Goal: Transaction & Acquisition: Purchase product/service

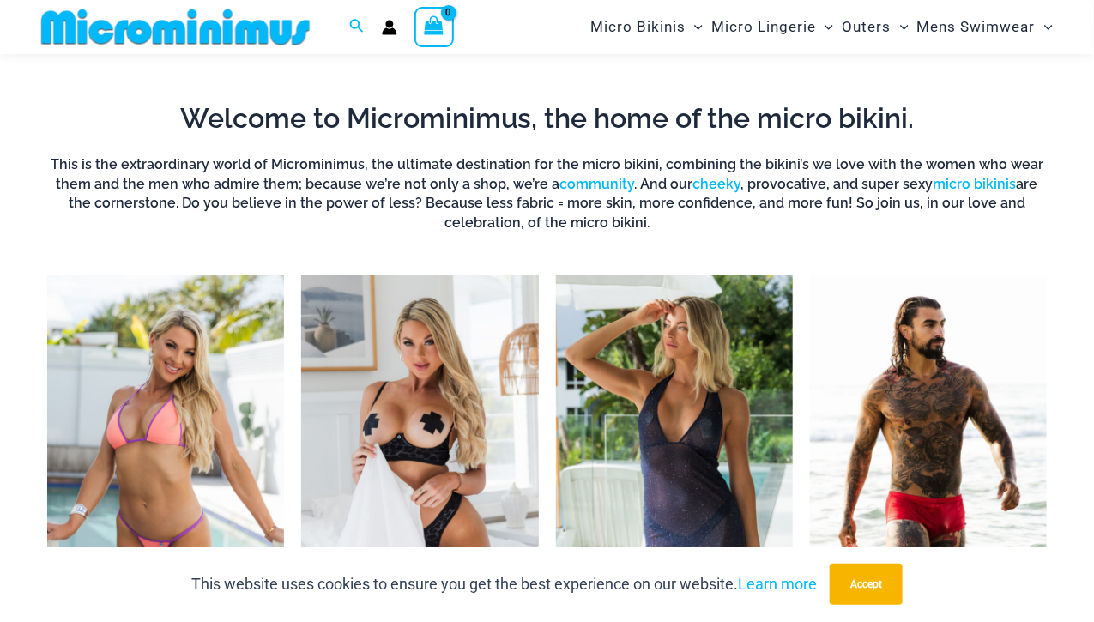
scroll to position [316, 0]
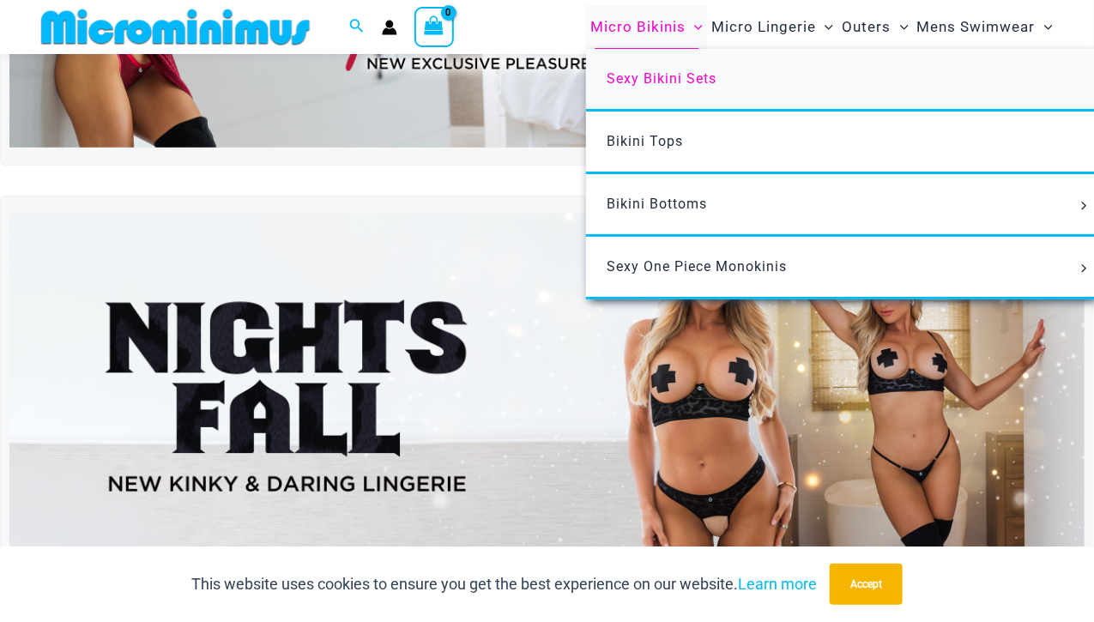
click at [663, 72] on span "Sexy Bikini Sets" at bounding box center [662, 78] width 110 height 16
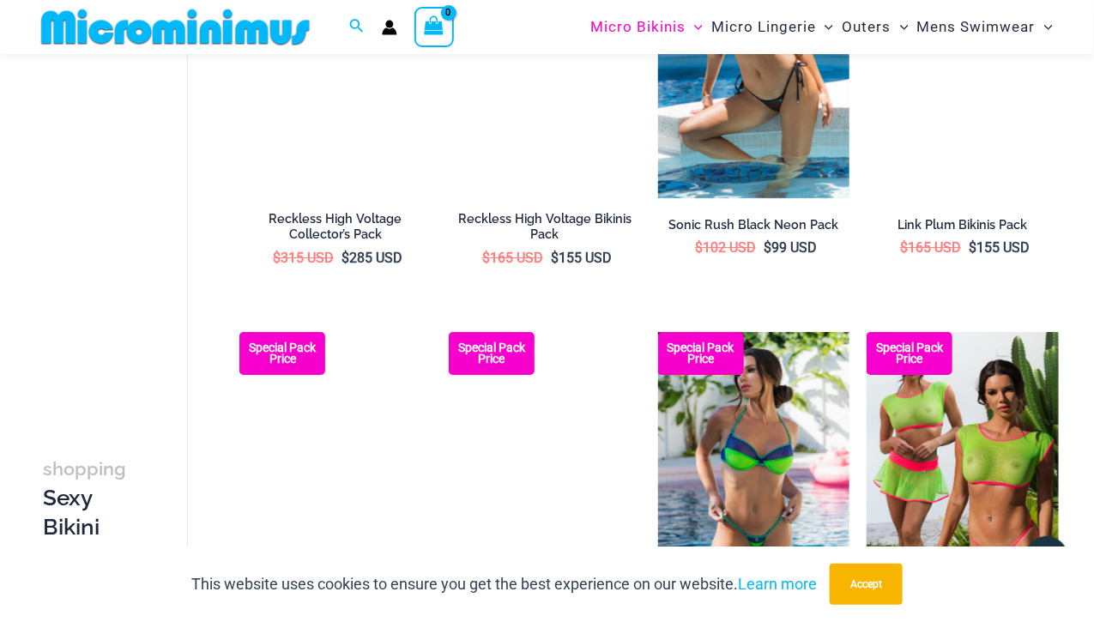
scroll to position [2557, 0]
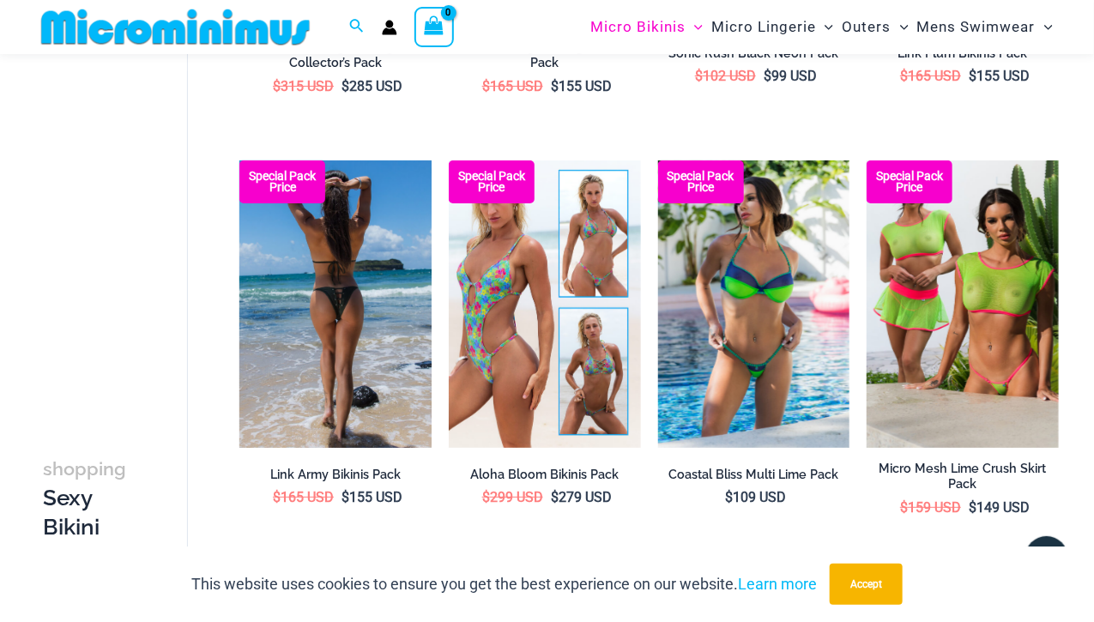
click at [328, 358] on img at bounding box center [335, 304] width 192 height 288
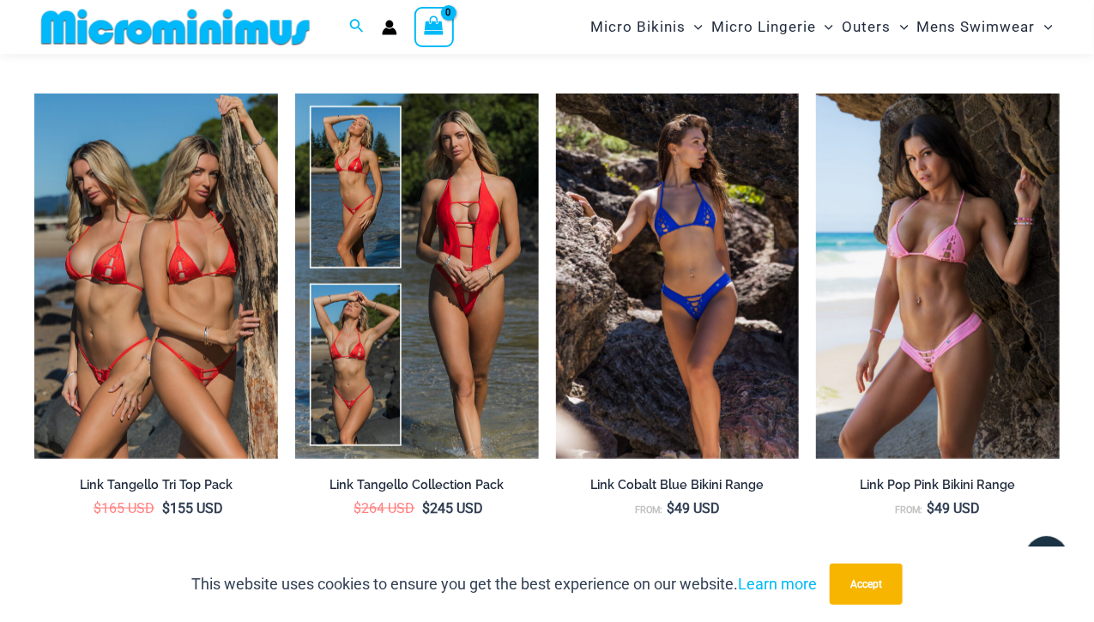
scroll to position [3204, 0]
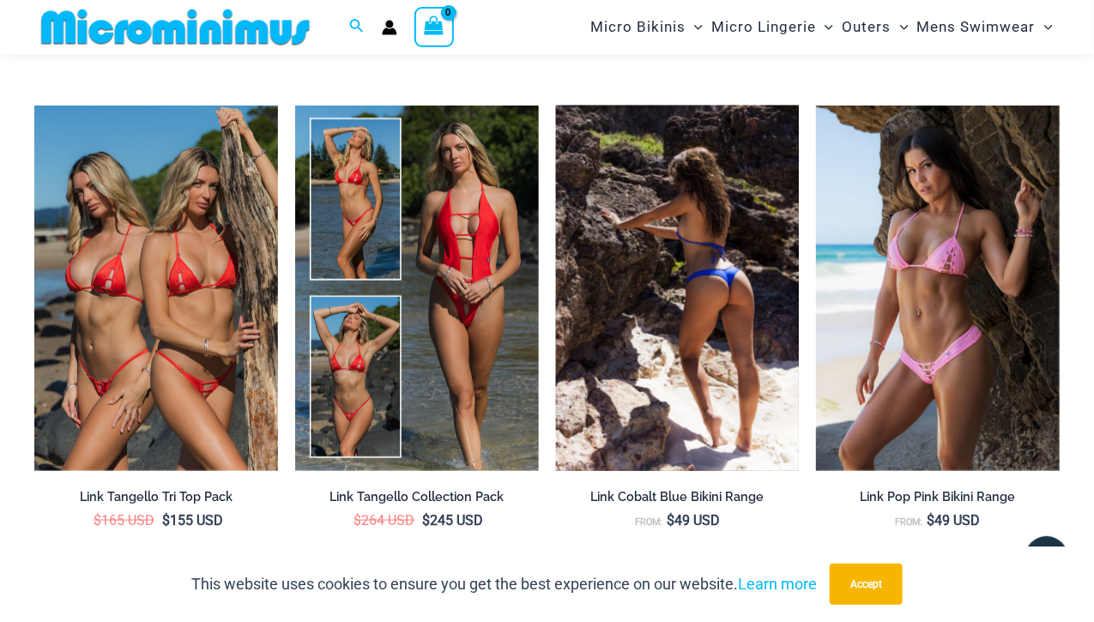
click at [637, 322] on img at bounding box center [678, 288] width 244 height 365
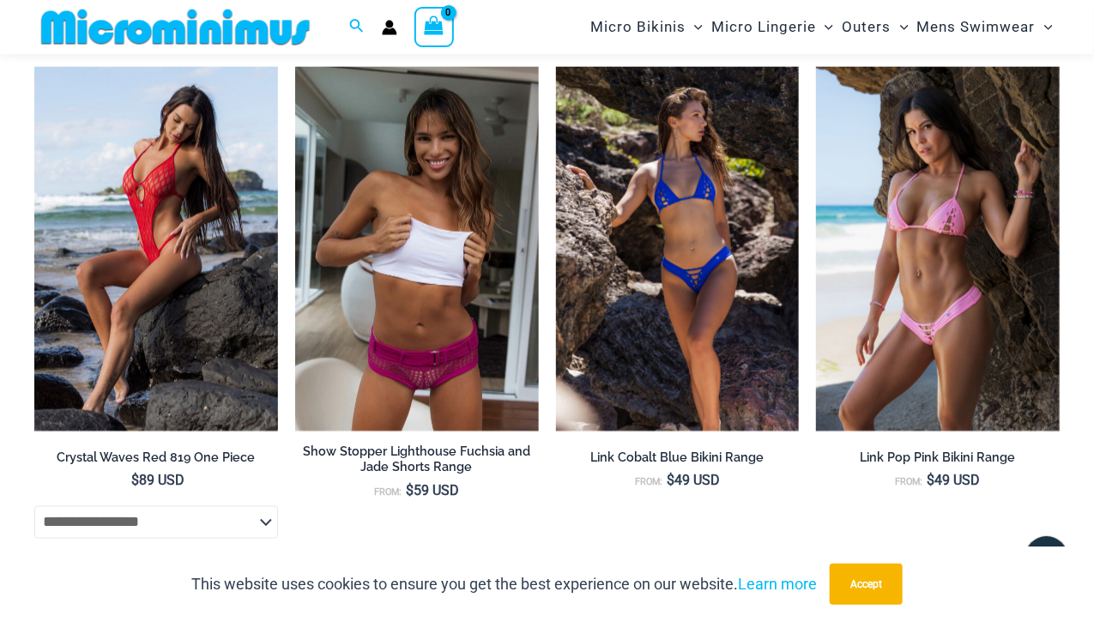
scroll to position [6114, 0]
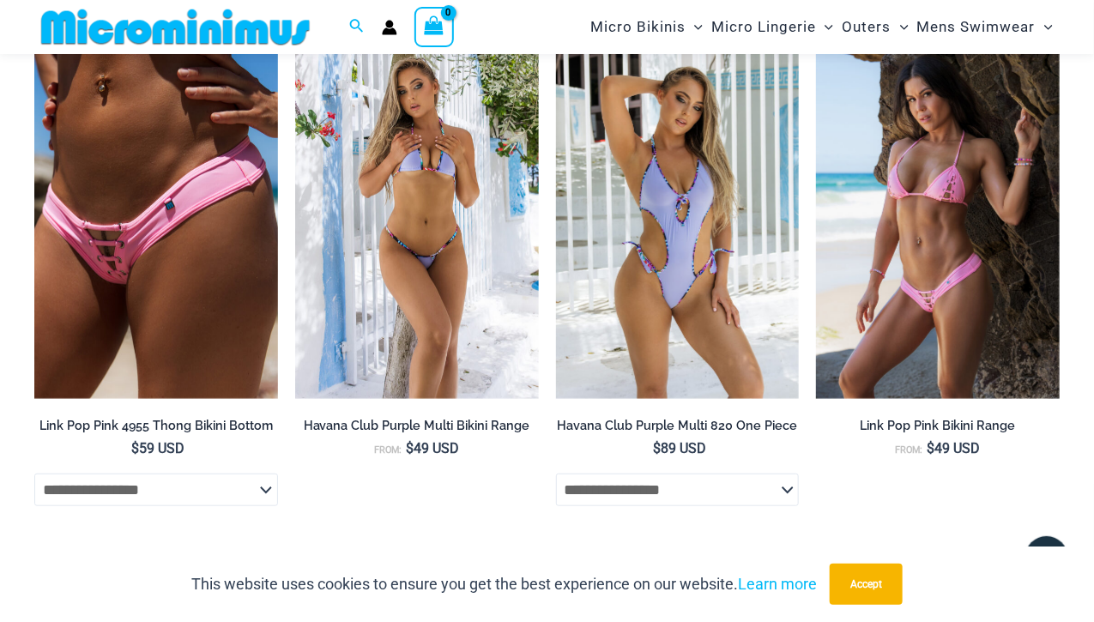
scroll to position [5397, 0]
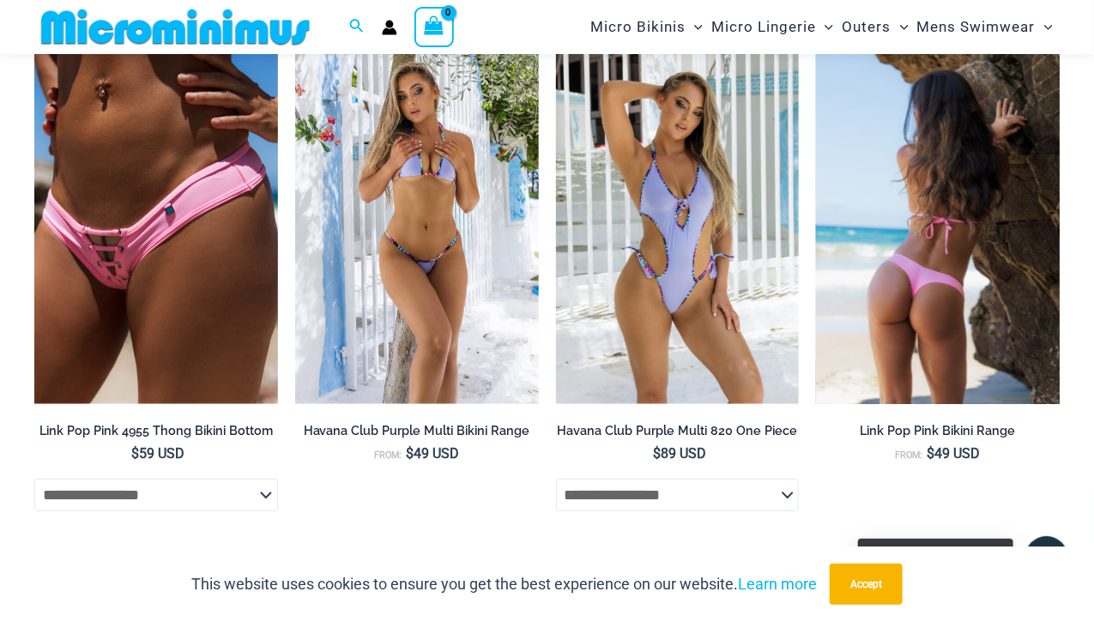
click at [920, 342] on img at bounding box center [938, 221] width 244 height 365
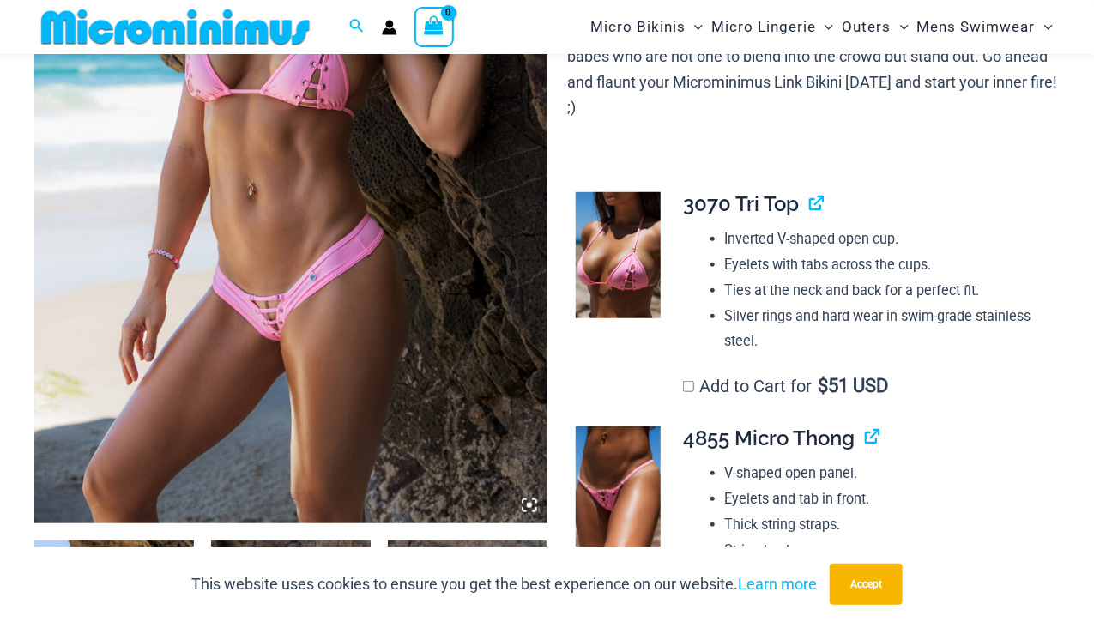
scroll to position [397, 0]
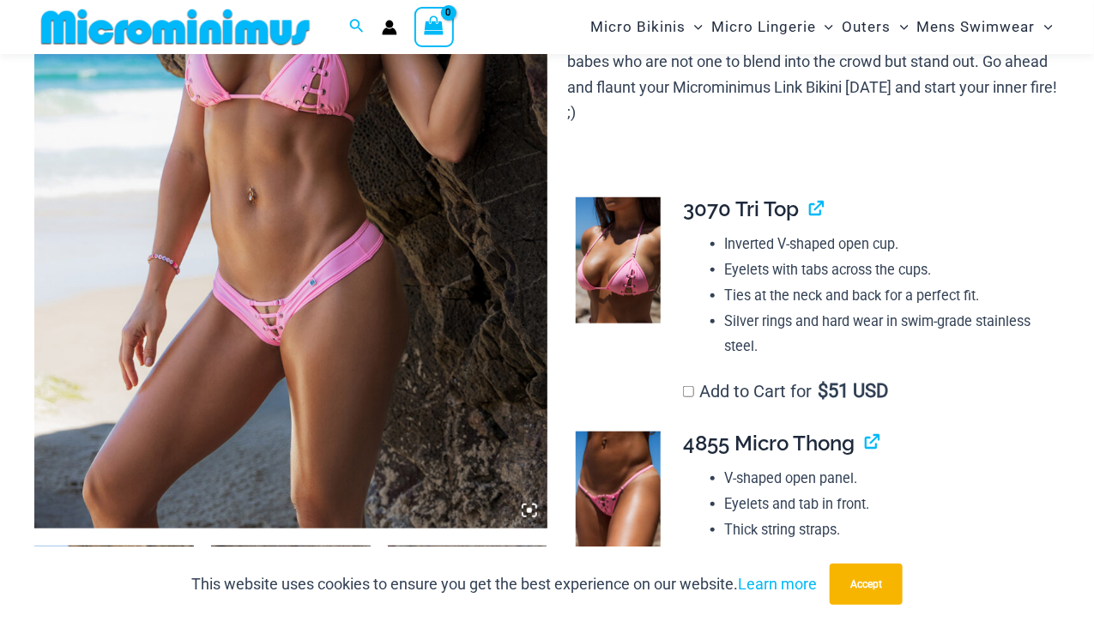
drag, startPoint x: 1105, startPoint y: 38, endPoint x: 1096, endPoint y: 76, distance: 39.7
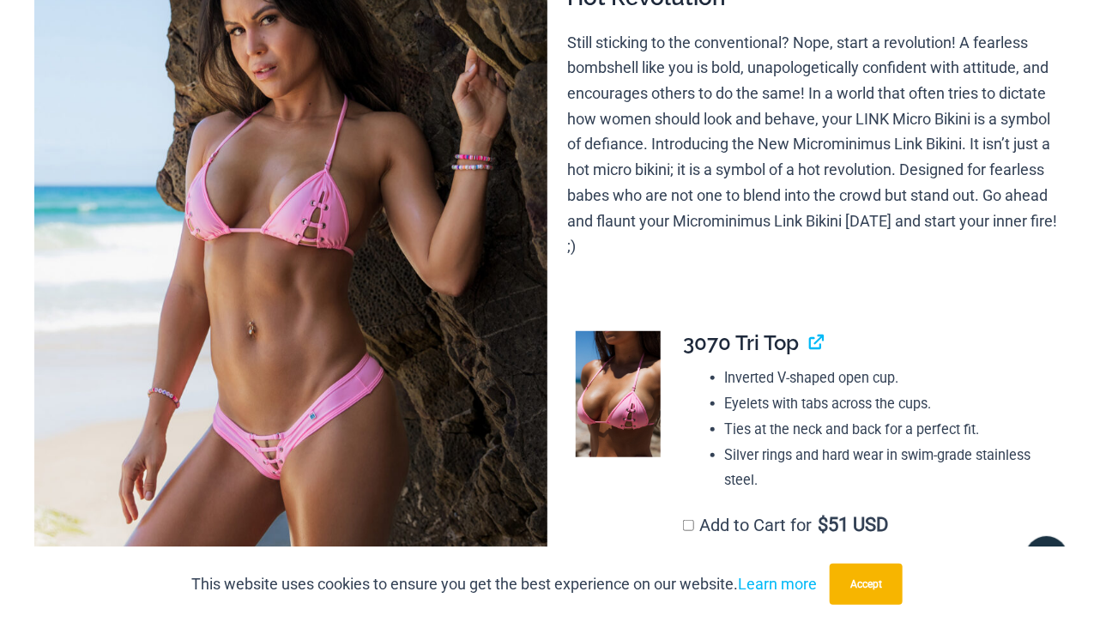
scroll to position [0, 0]
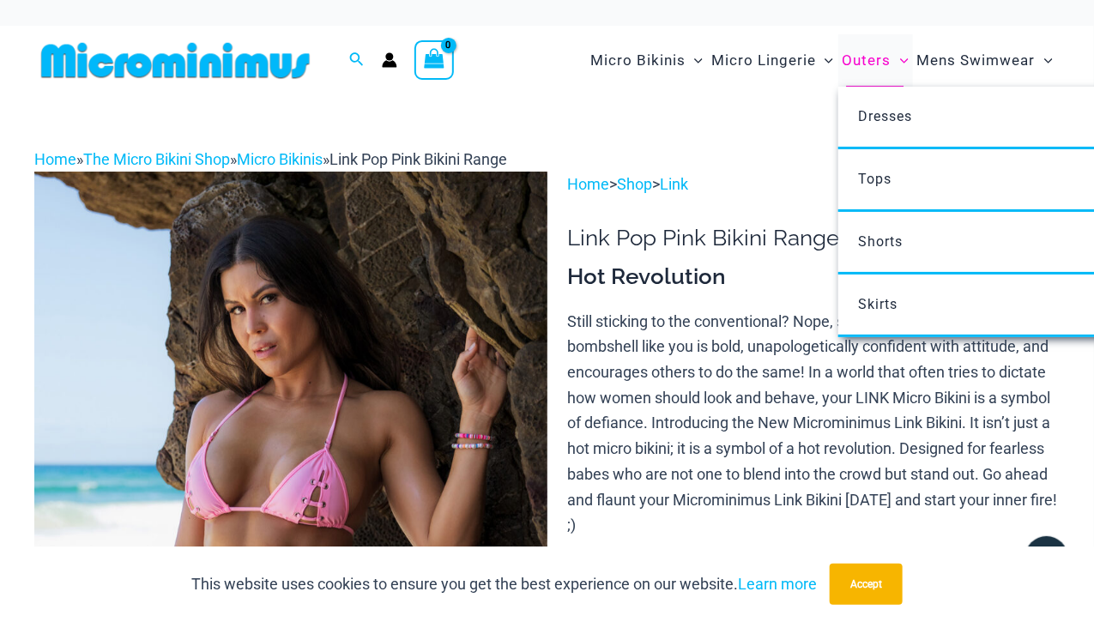
click at [854, 57] on span "Outers" at bounding box center [866, 61] width 49 height 44
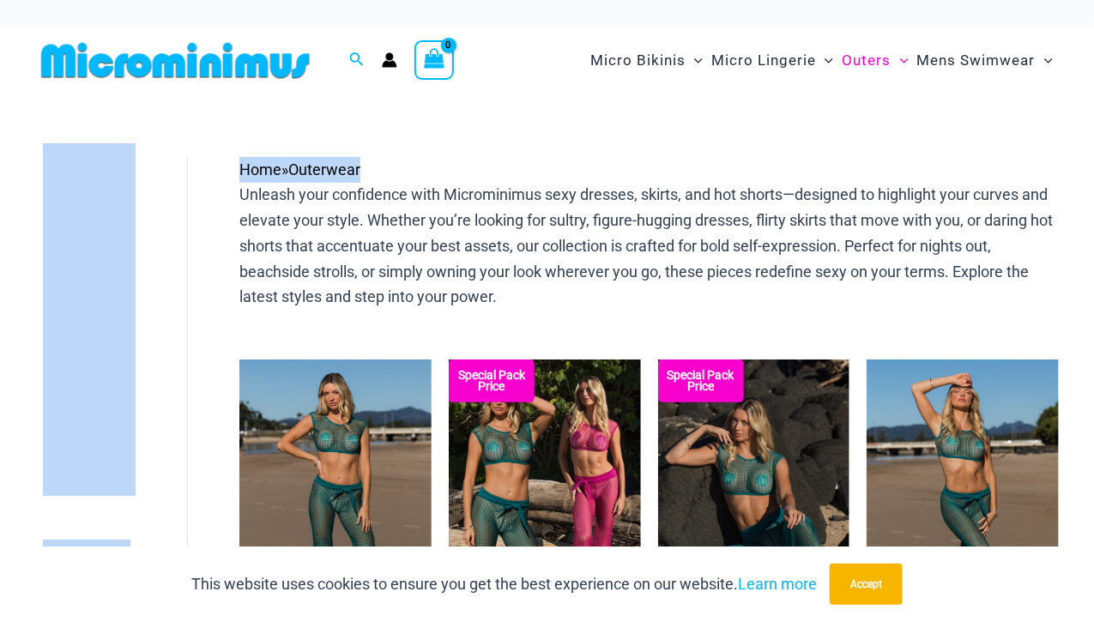
drag, startPoint x: 1093, startPoint y: 75, endPoint x: 1088, endPoint y: 128, distance: 53.4
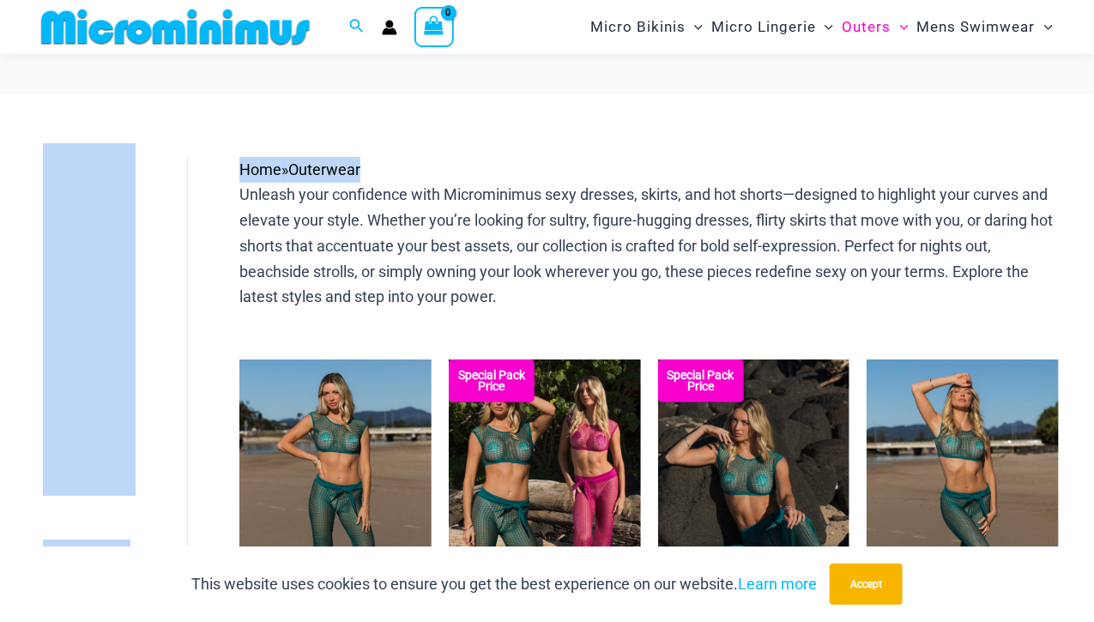
scroll to position [544, 0]
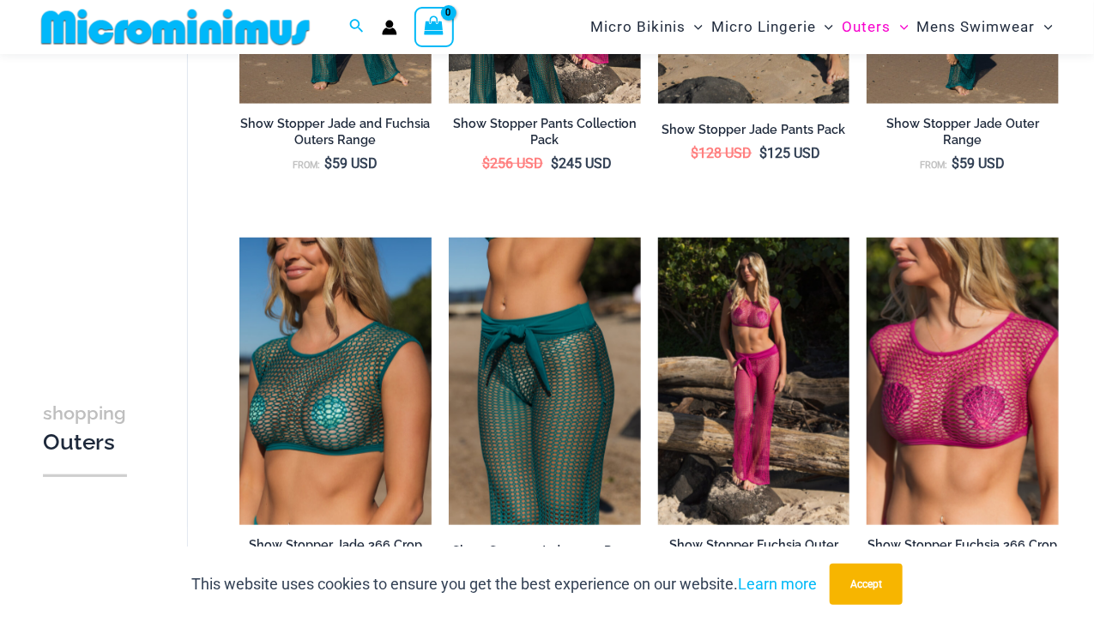
drag, startPoint x: 1089, startPoint y: 142, endPoint x: 1101, endPoint y: 129, distance: 18.2
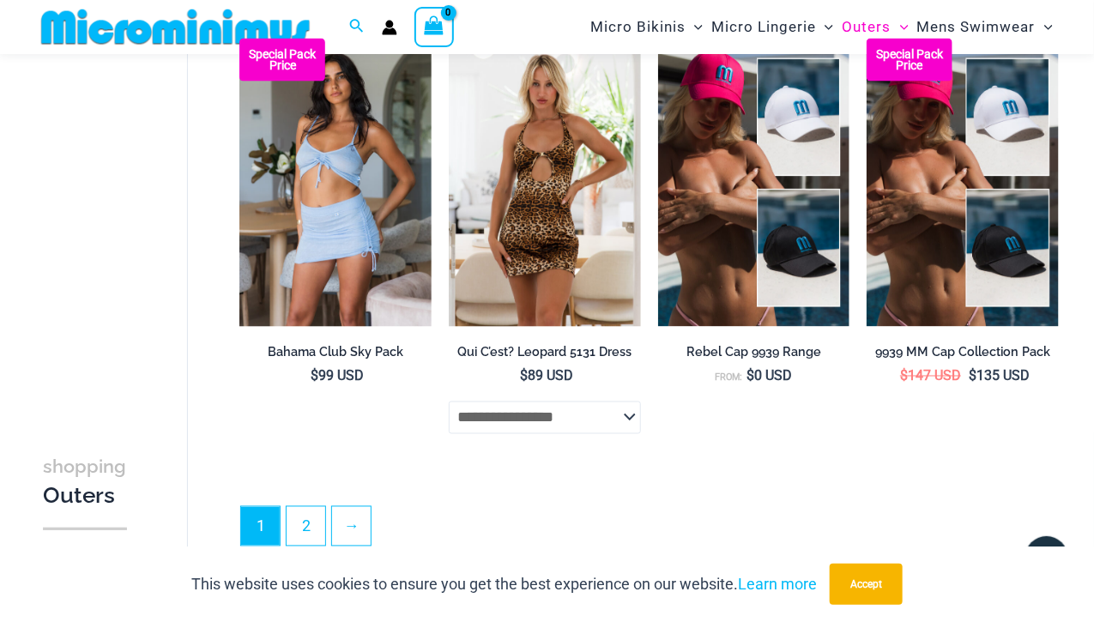
scroll to position [3495, 0]
